Goal: Information Seeking & Learning: Check status

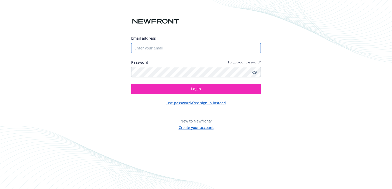
click at [157, 49] on input "Email address" at bounding box center [196, 48] width 130 height 10
type input "[PERSON_NAME][EMAIL_ADDRESS][PERSON_NAME][DOMAIN_NAME]"
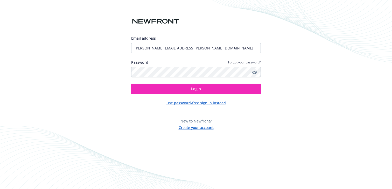
click at [254, 71] on icon "Show password" at bounding box center [255, 72] width 5 height 3
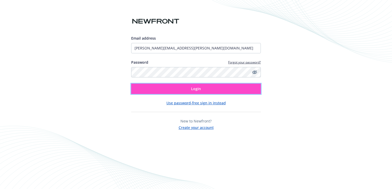
click at [200, 91] on button "Login" at bounding box center [196, 89] width 130 height 10
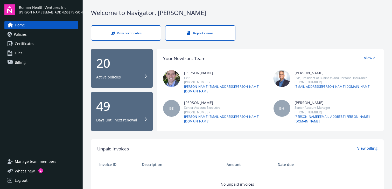
click at [29, 34] on link "Policies" at bounding box center [41, 34] width 74 height 8
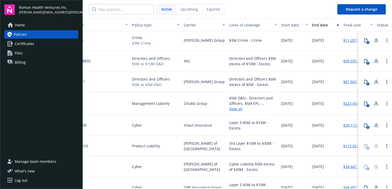
scroll to position [0, 31]
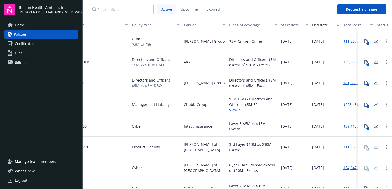
click at [222, 23] on div "Carrier" at bounding box center [204, 24] width 41 height 5
click at [223, 25] on icon "button" at bounding box center [224, 24] width 3 height 1
click at [223, 25] on div "button" at bounding box center [224, 25] width 3 height 12
click at [194, 27] on div "Carrier" at bounding box center [202, 24] width 36 height 5
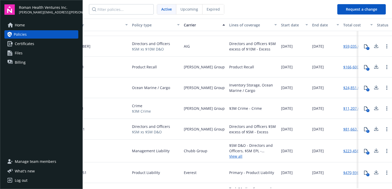
scroll to position [17, 31]
